Goal: Information Seeking & Learning: Learn about a topic

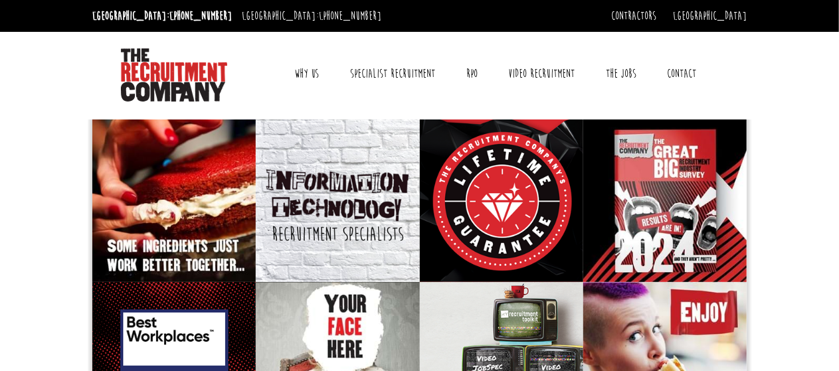
scroll to position [45, 0]
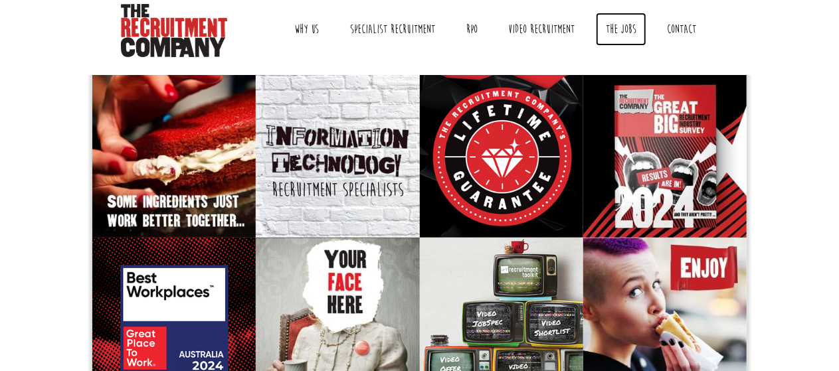
click at [614, 35] on link "The Jobs" at bounding box center [621, 29] width 50 height 33
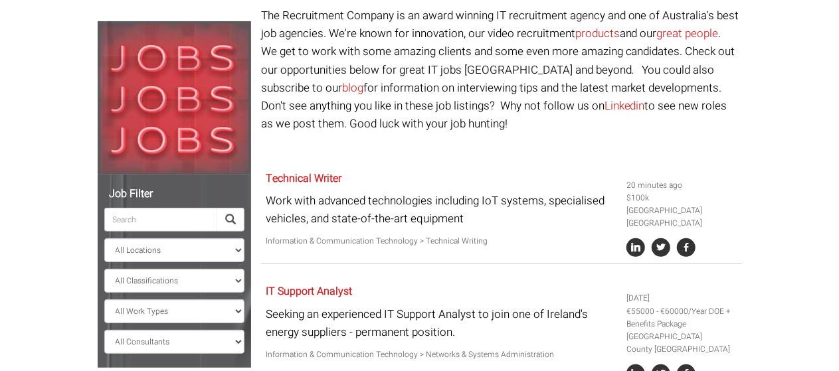
scroll to position [138, 0]
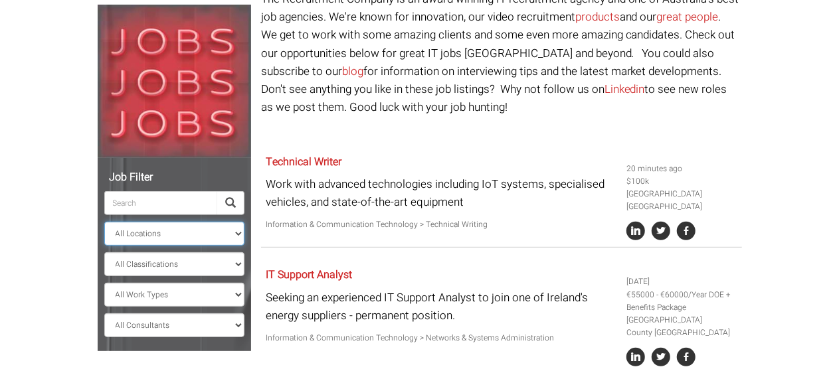
click at [243, 233] on select "All Locations [GEOGRAPHIC_DATA] [GEOGRAPHIC_DATA] [GEOGRAPHIC_DATA] [GEOGRAPHIC…" at bounding box center [174, 234] width 140 height 24
select select "[GEOGRAPHIC_DATA]"
click at [104, 222] on select "All Locations [GEOGRAPHIC_DATA] [GEOGRAPHIC_DATA] [GEOGRAPHIC_DATA] [GEOGRAPHIC…" at bounding box center [174, 234] width 140 height 24
